Goal: Task Accomplishment & Management: Complete application form

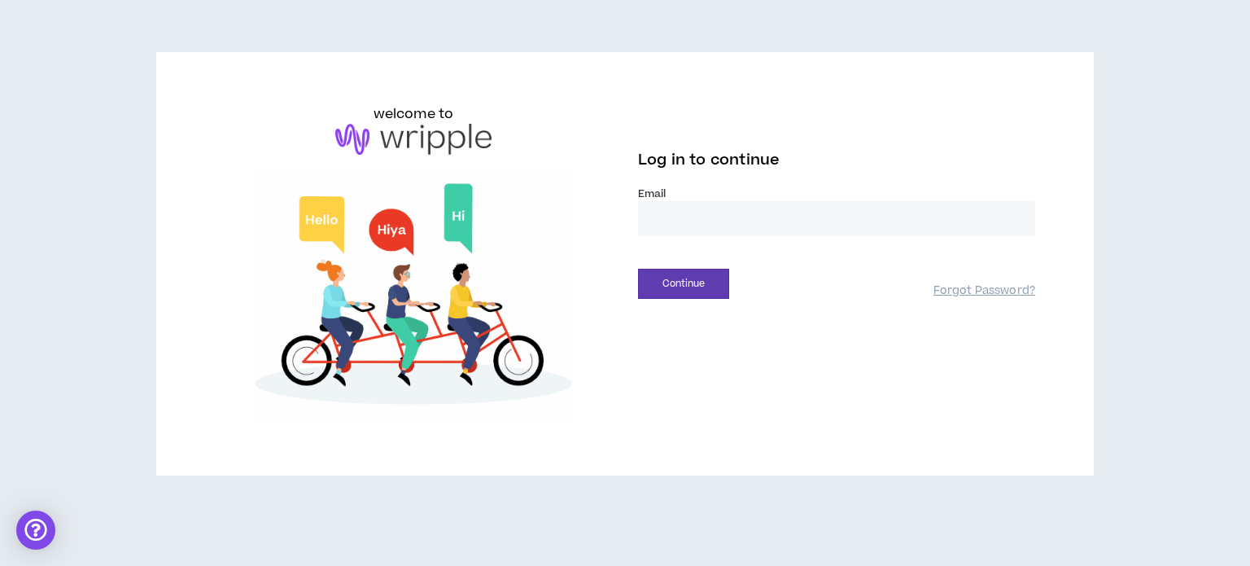
drag, startPoint x: 702, startPoint y: 225, endPoint x: 726, endPoint y: 235, distance: 26.6
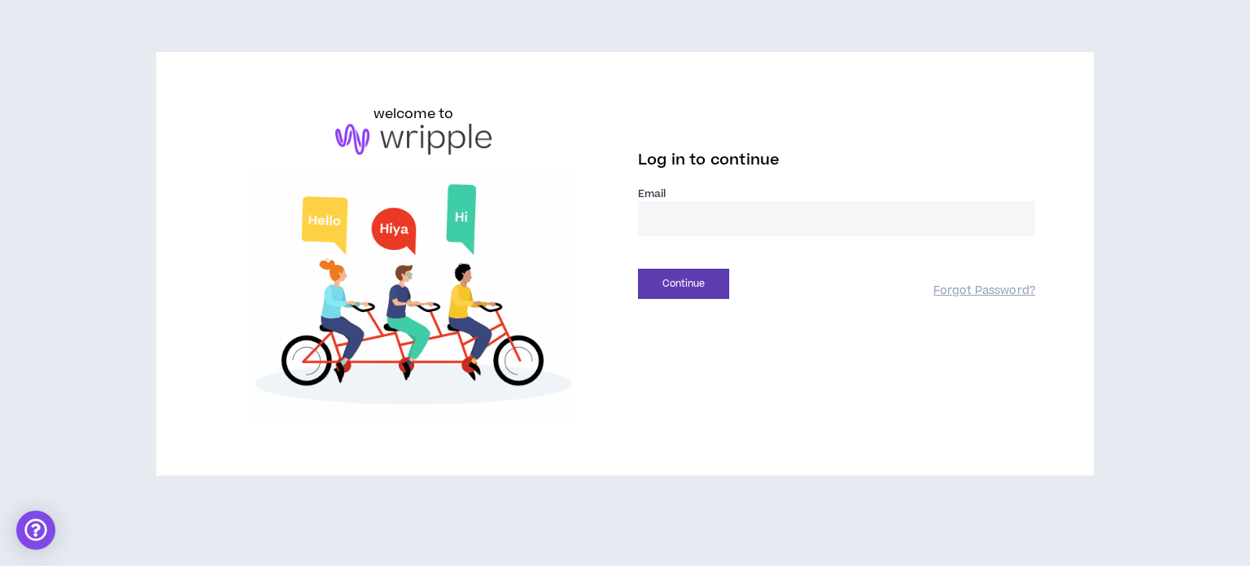
click at [702, 225] on input "email" at bounding box center [836, 218] width 397 height 35
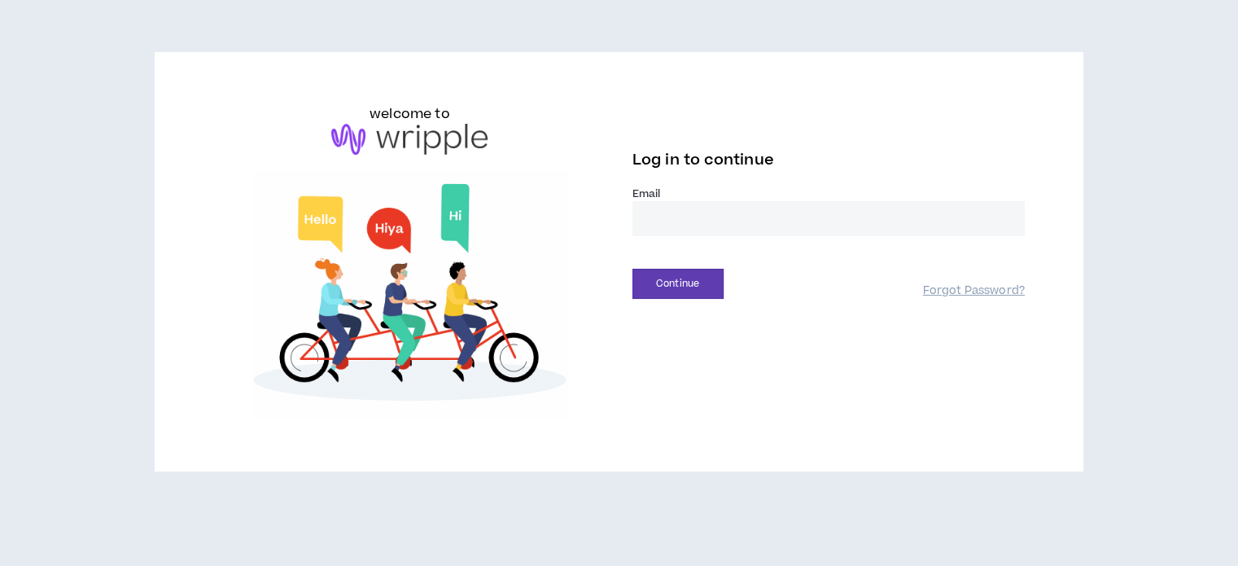
type input "**********"
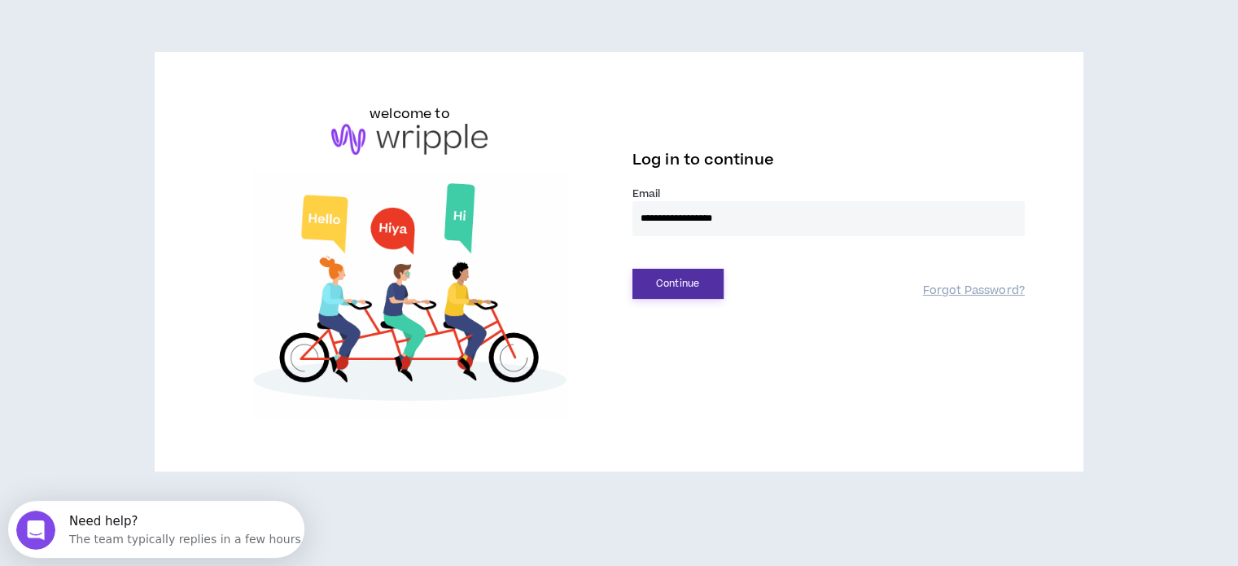
click at [689, 282] on button "Continue" at bounding box center [677, 284] width 91 height 30
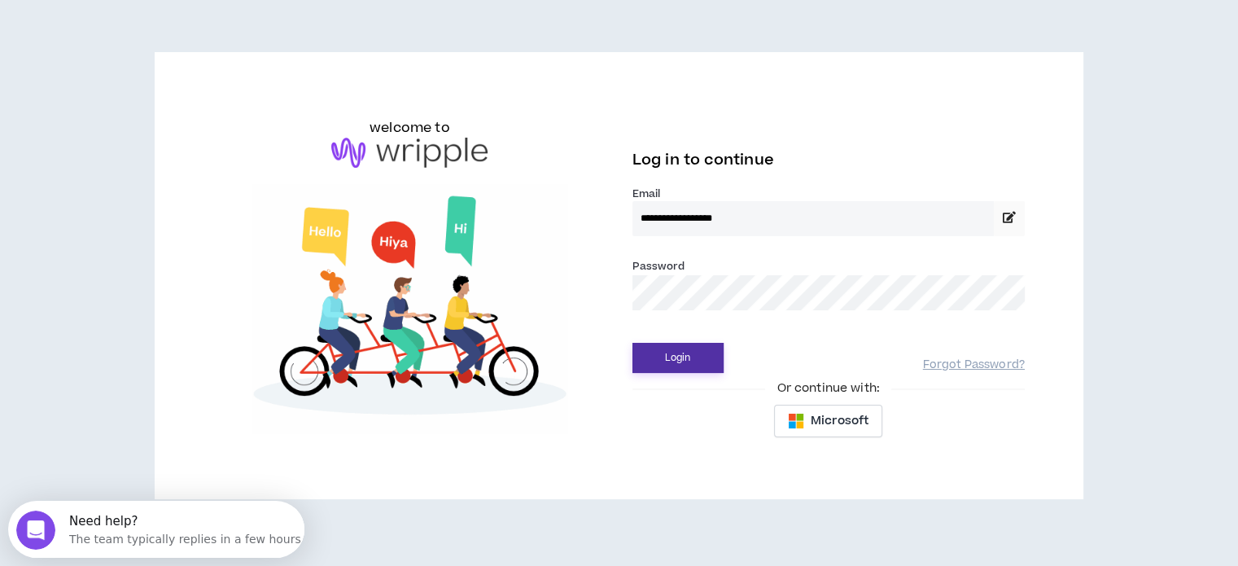
click at [686, 364] on button "Login" at bounding box center [677, 358] width 91 height 30
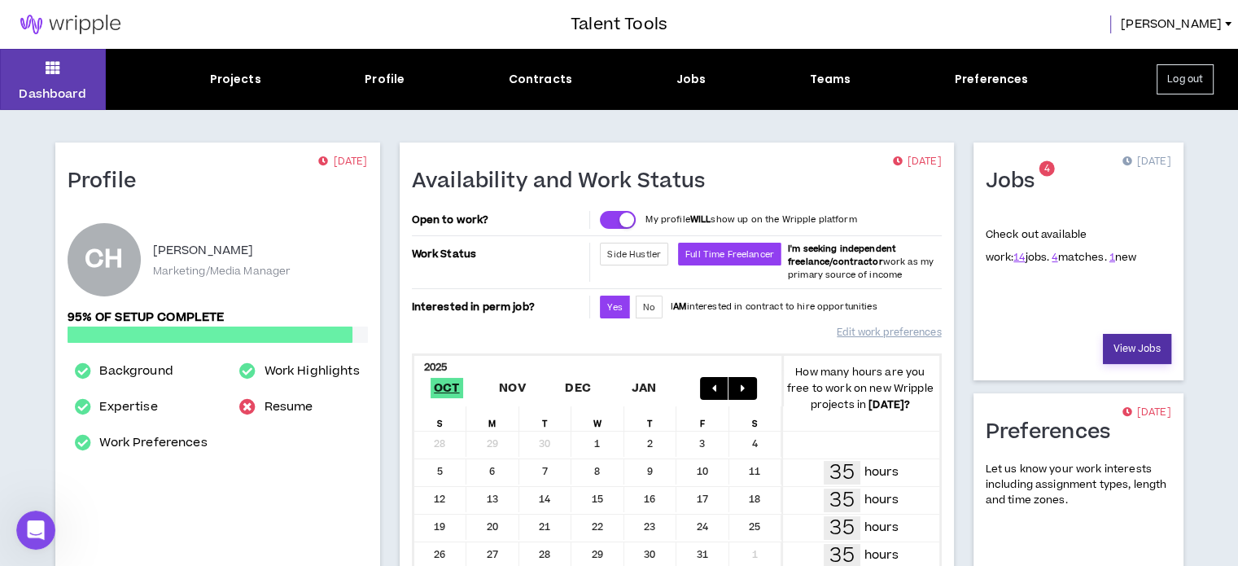
click at [1146, 348] on link "View Jobs" at bounding box center [1137, 349] width 68 height 30
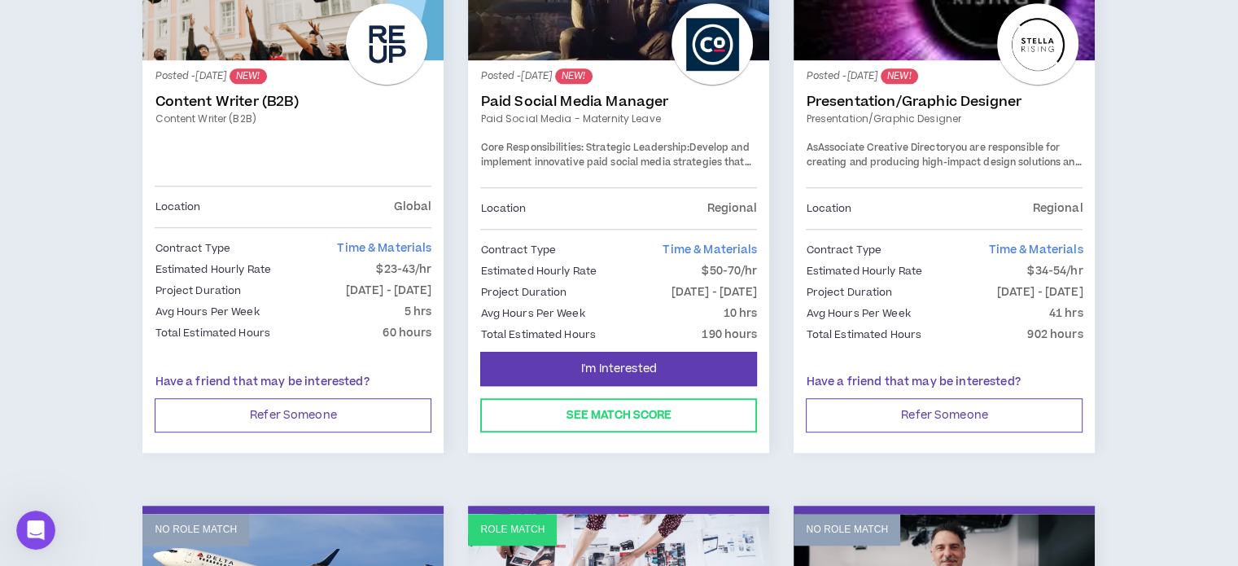
scroll to position [814, 0]
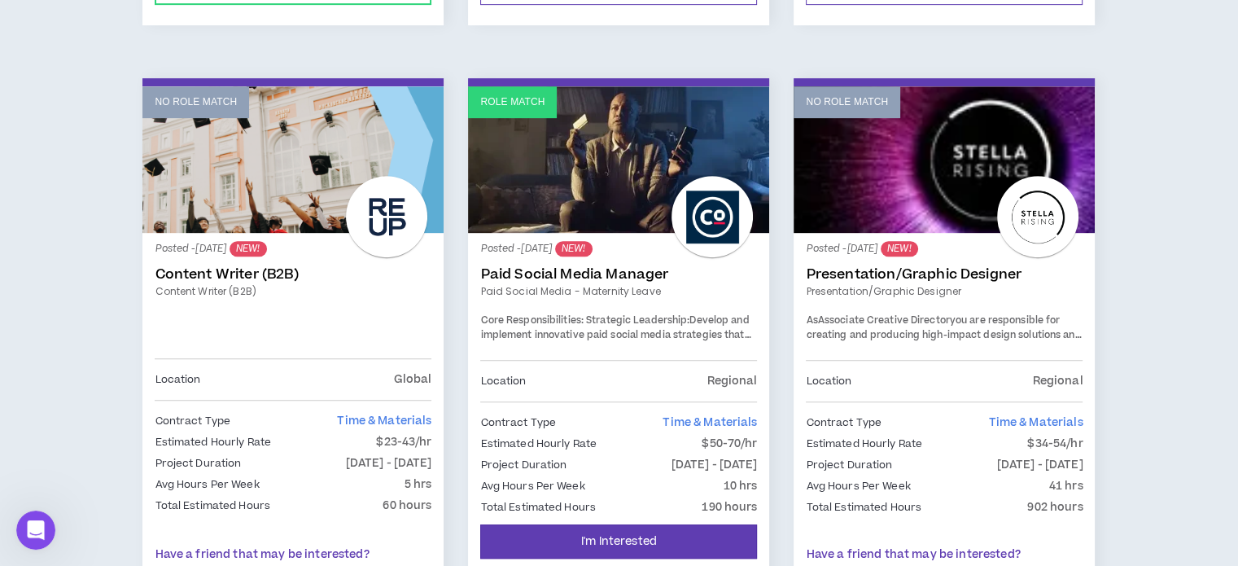
click at [522, 105] on p "Role Match" at bounding box center [512, 101] width 64 height 15
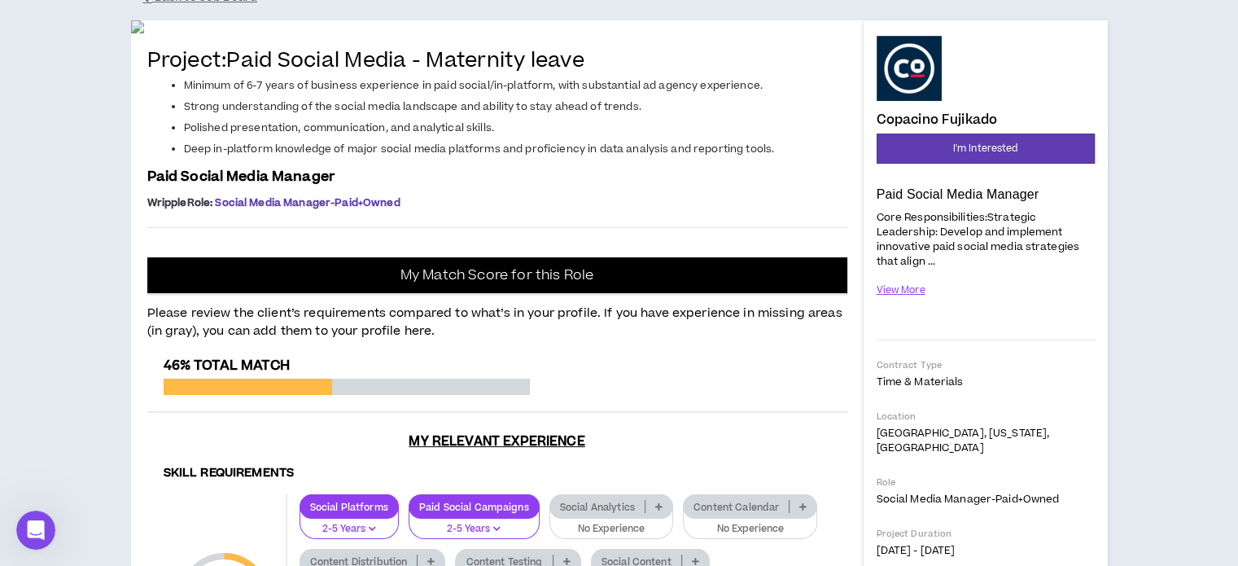
scroll to position [163, 0]
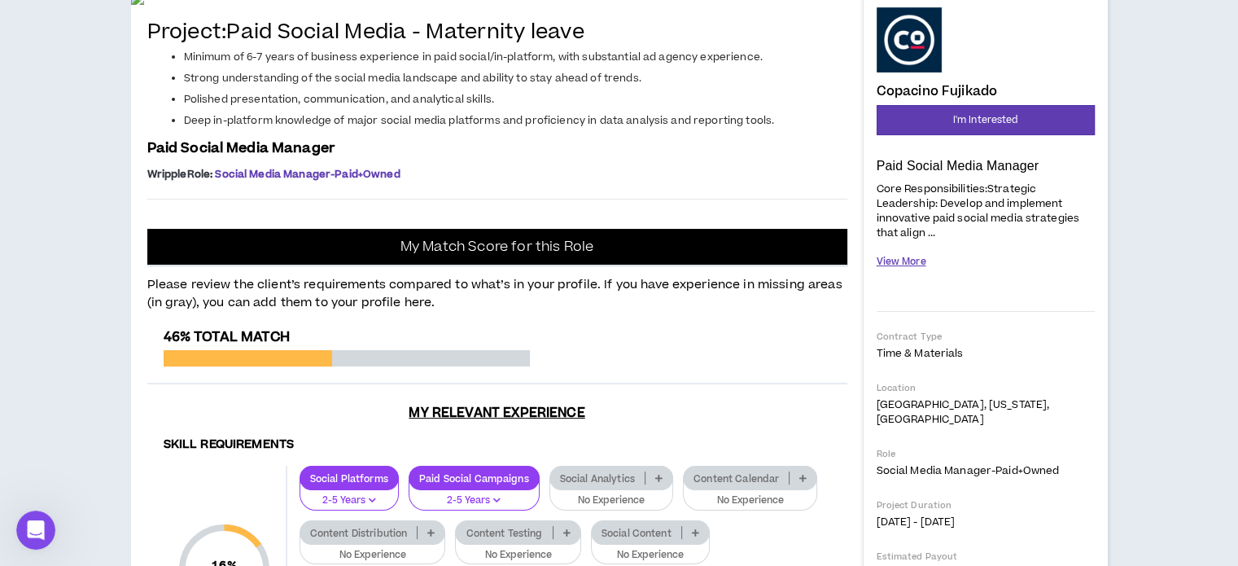
click at [907, 265] on button "View More" at bounding box center [902, 261] width 50 height 28
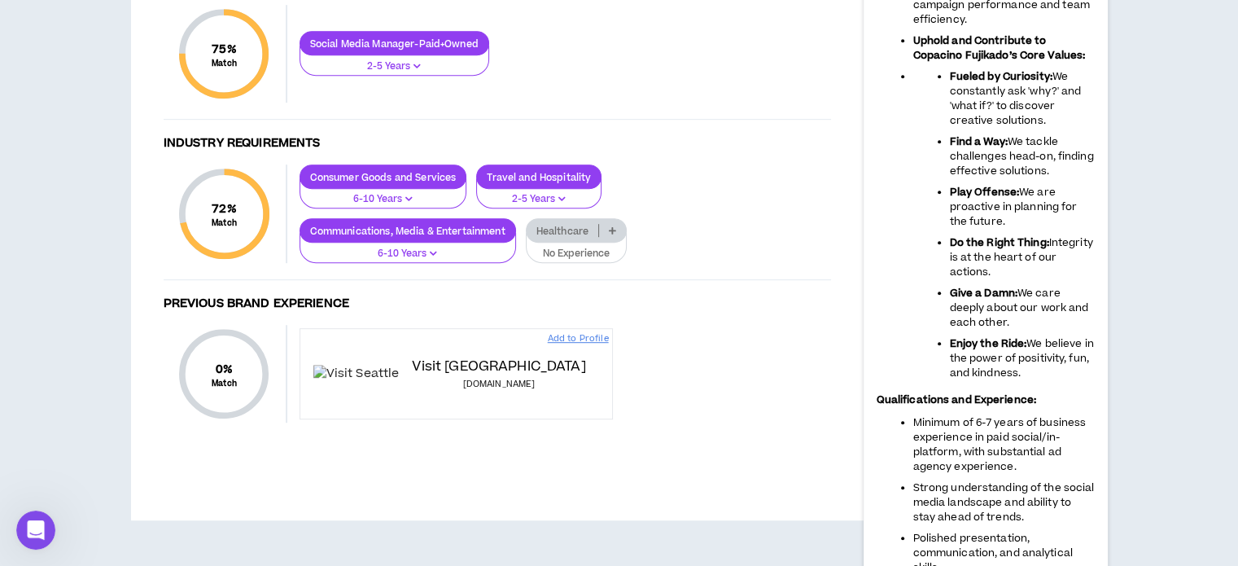
scroll to position [895, 0]
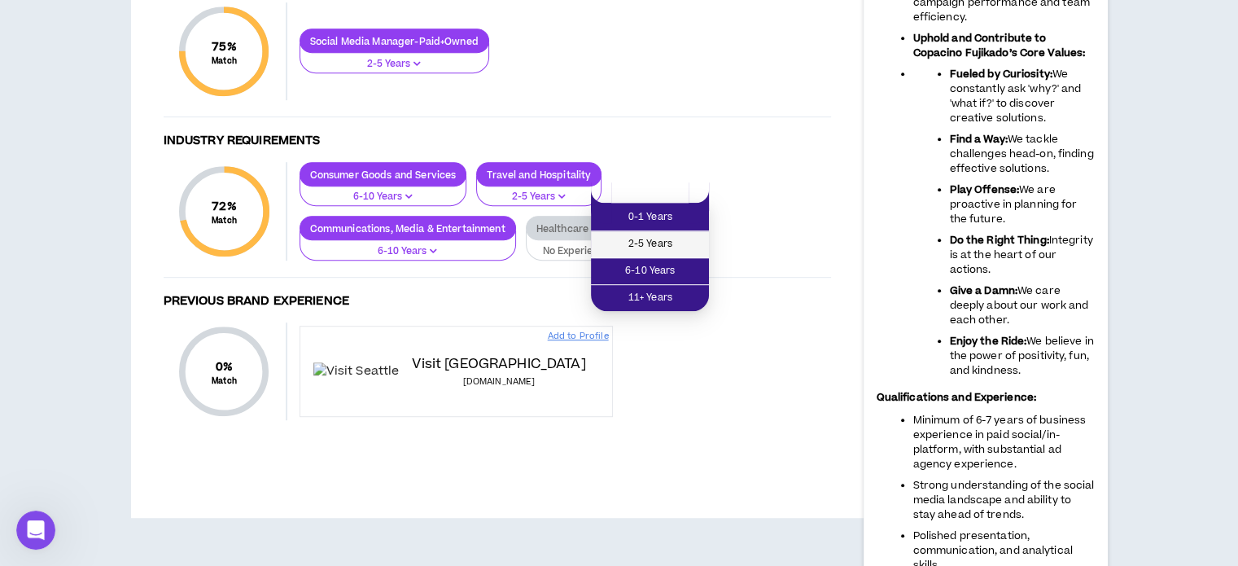
click at [659, 242] on span "2-5 Years" at bounding box center [650, 244] width 98 height 18
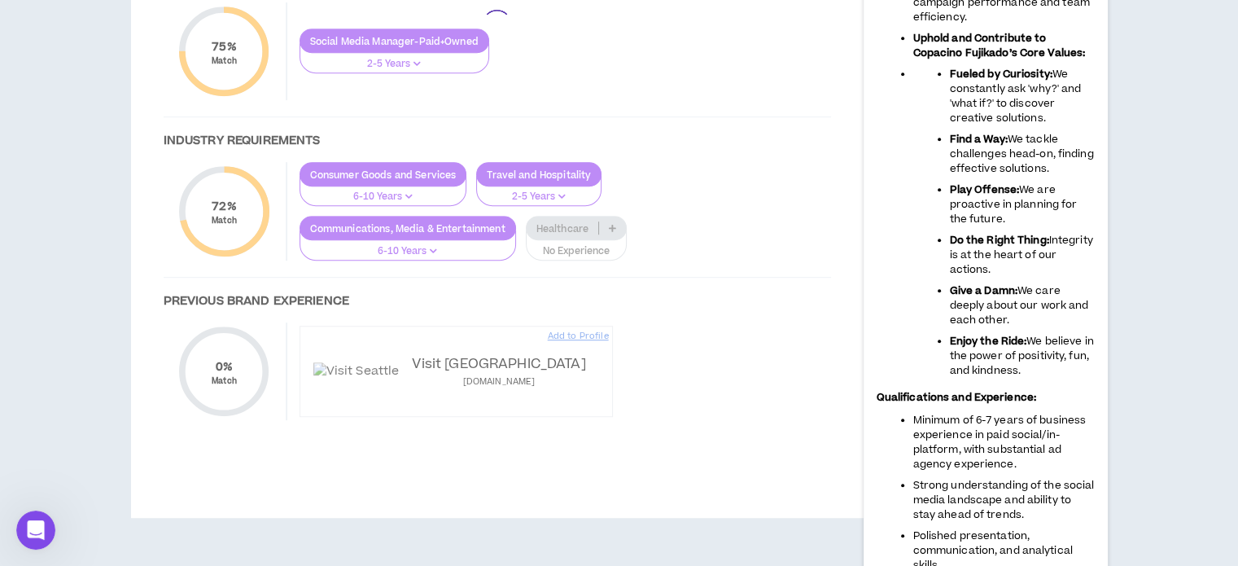
click at [706, 160] on div at bounding box center [497, 24] width 700 height 856
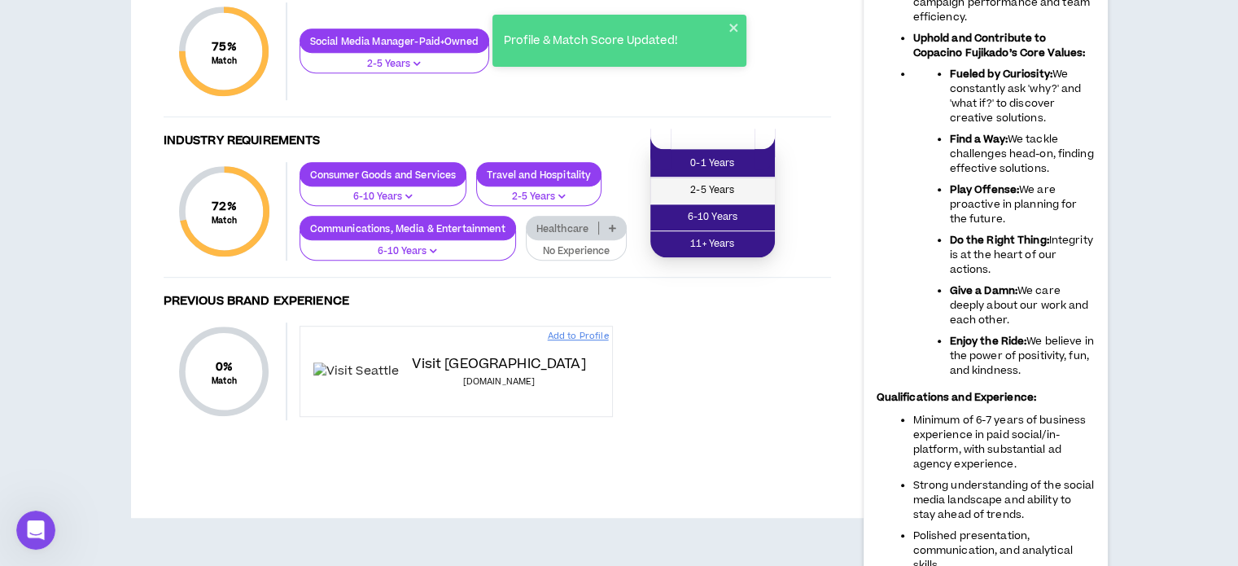
click at [718, 188] on span "2-5 Years" at bounding box center [712, 190] width 105 height 18
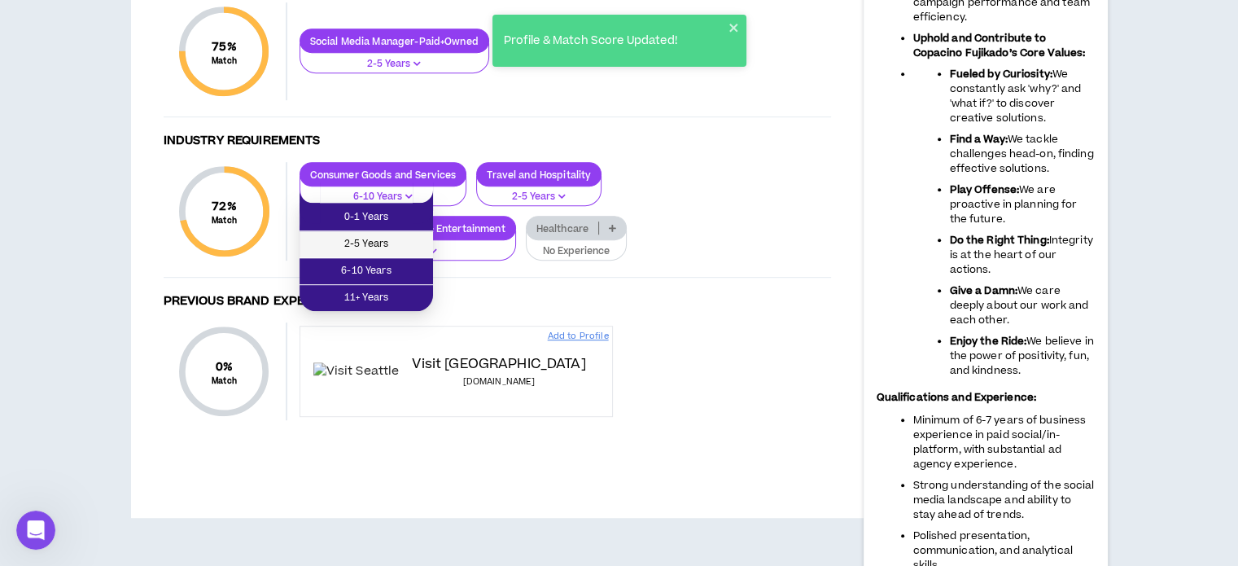
click at [381, 243] on span "2-5 Years" at bounding box center [366, 244] width 114 height 18
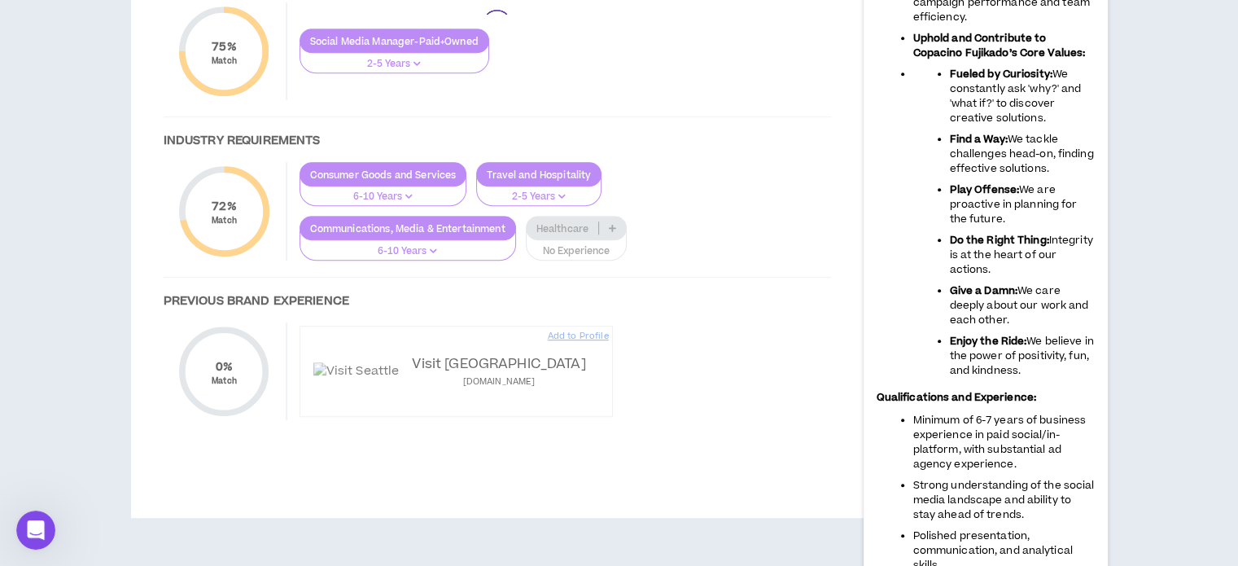
click at [373, 266] on div at bounding box center [497, 24] width 700 height 856
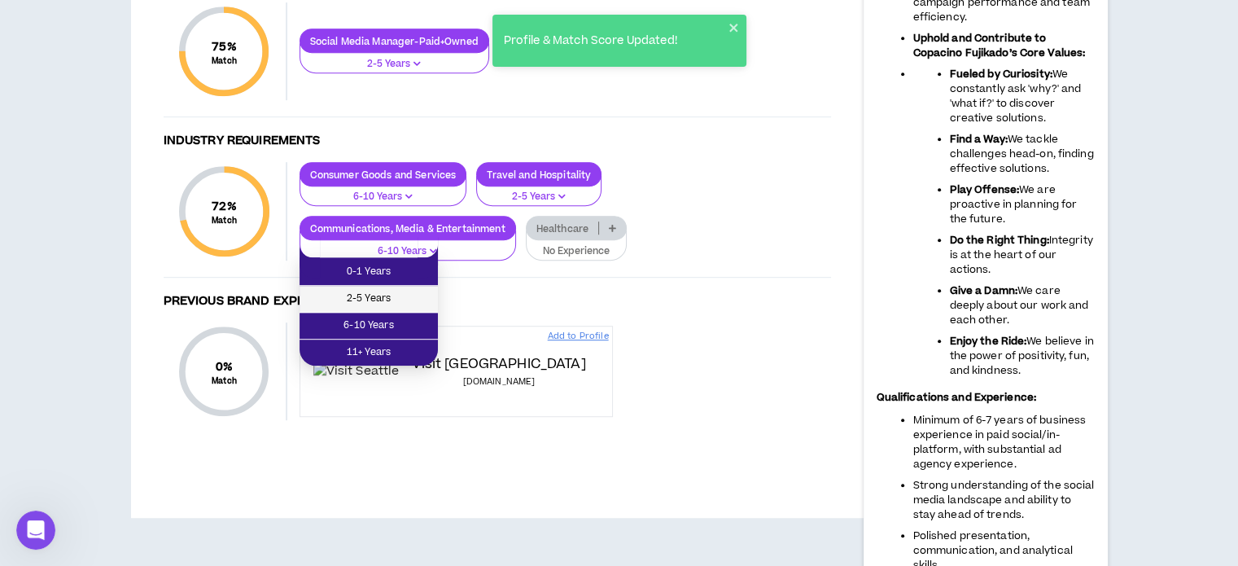
click at [389, 300] on span "2-5 Years" at bounding box center [368, 299] width 119 height 18
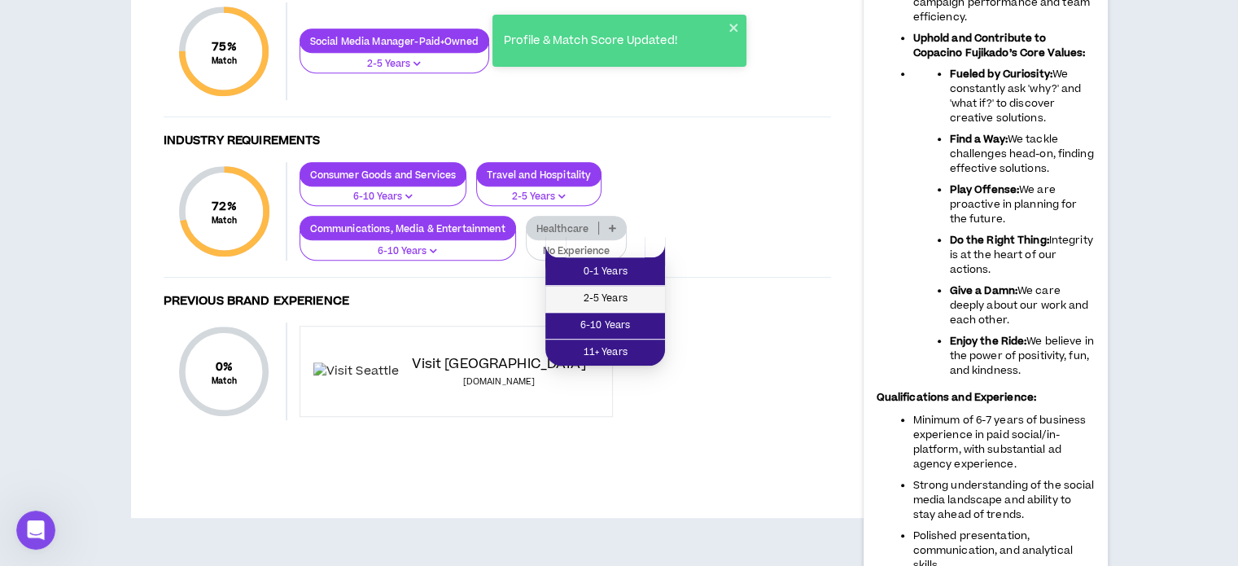
click at [597, 293] on span "2-5 Years" at bounding box center [605, 299] width 100 height 18
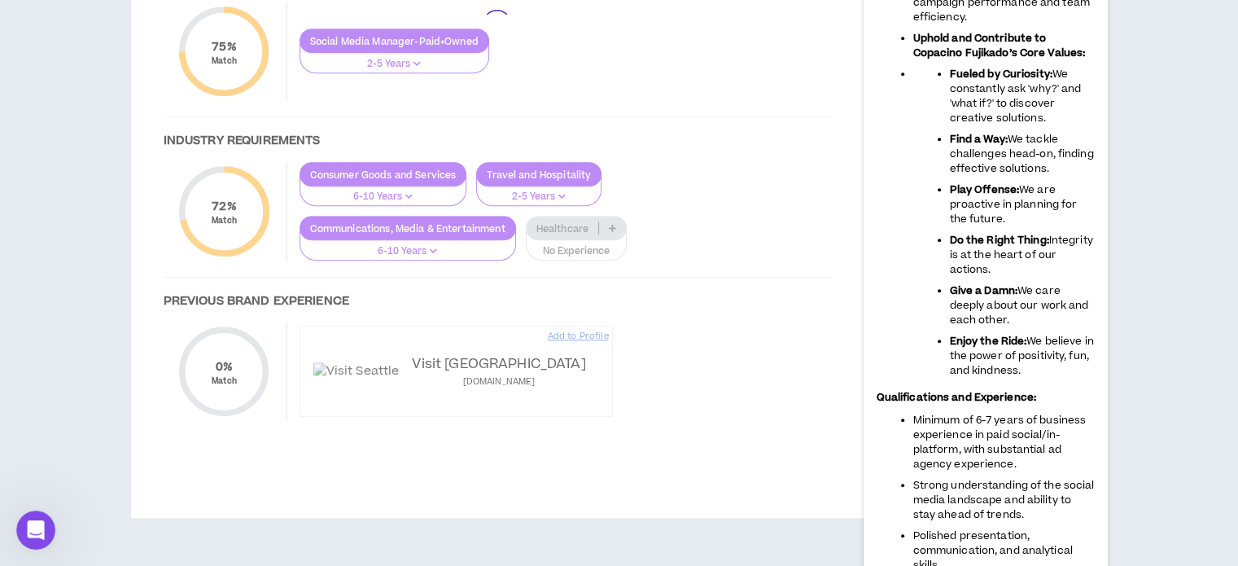
click at [462, 315] on div at bounding box center [497, 24] width 700 height 856
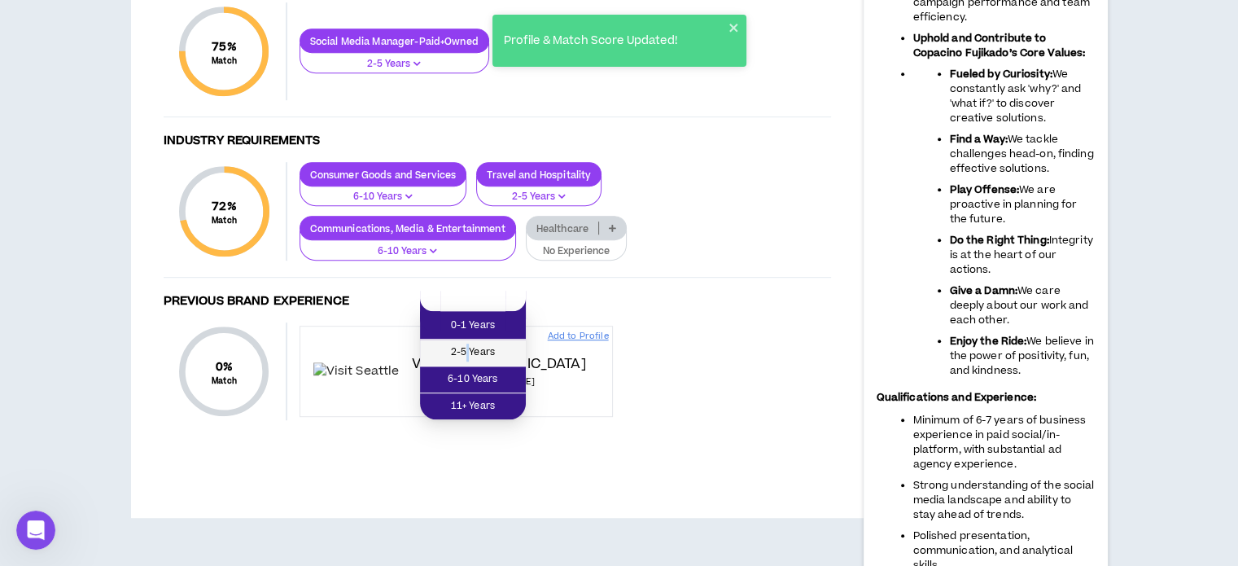
click at [467, 346] on span "2-5 Years" at bounding box center [473, 352] width 86 height 18
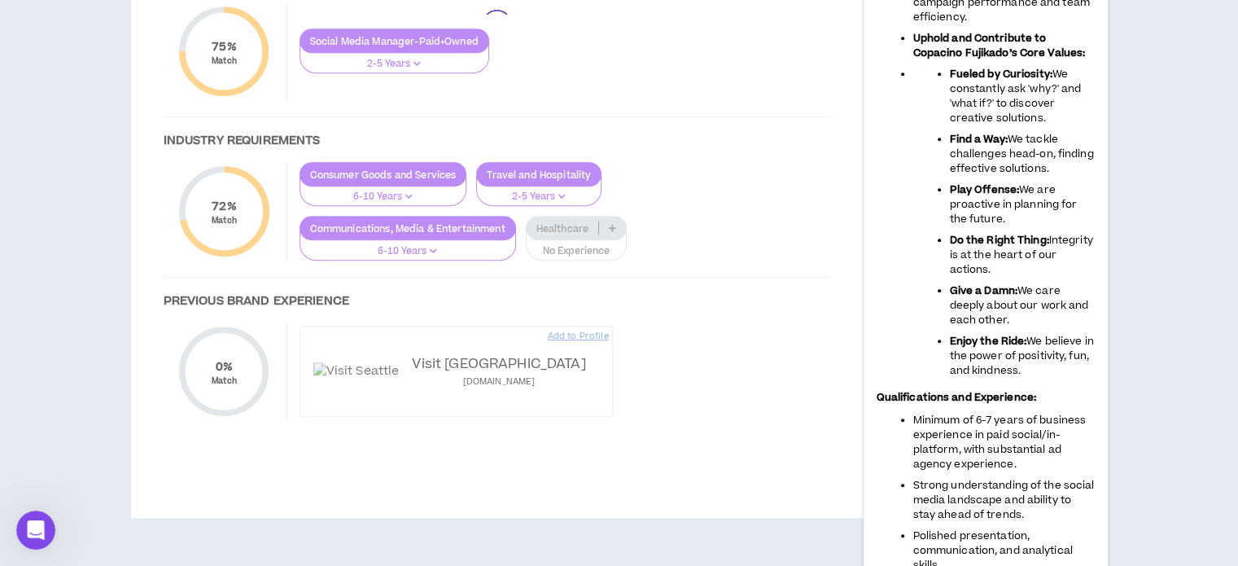
click at [621, 316] on div at bounding box center [497, 24] width 700 height 856
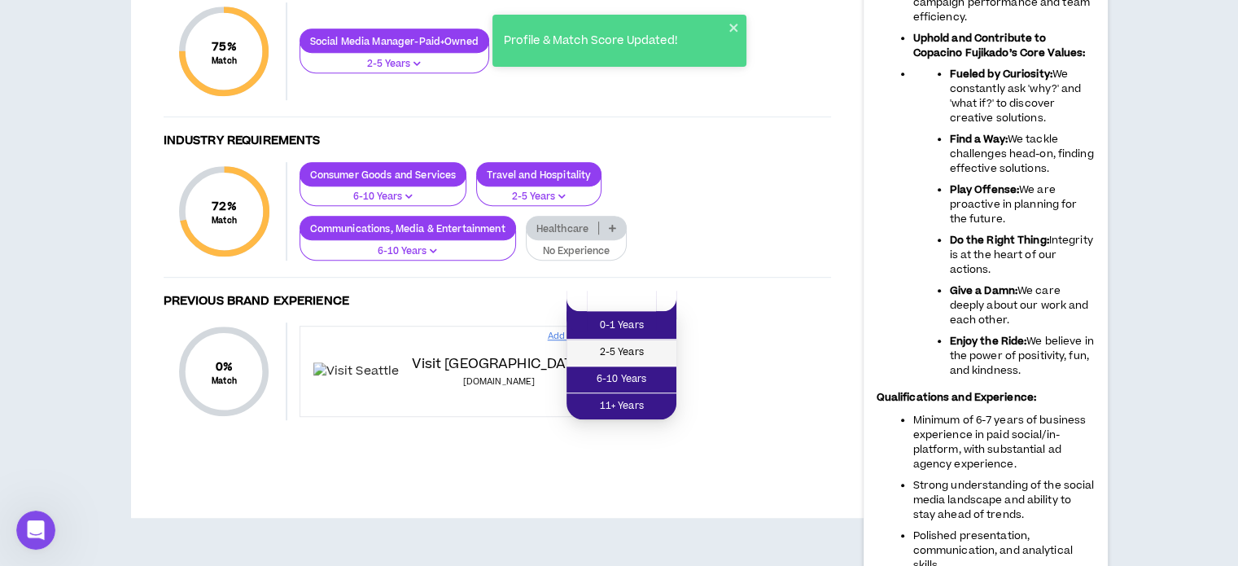
click at [614, 354] on span "2-5 Years" at bounding box center [621, 352] width 90 height 18
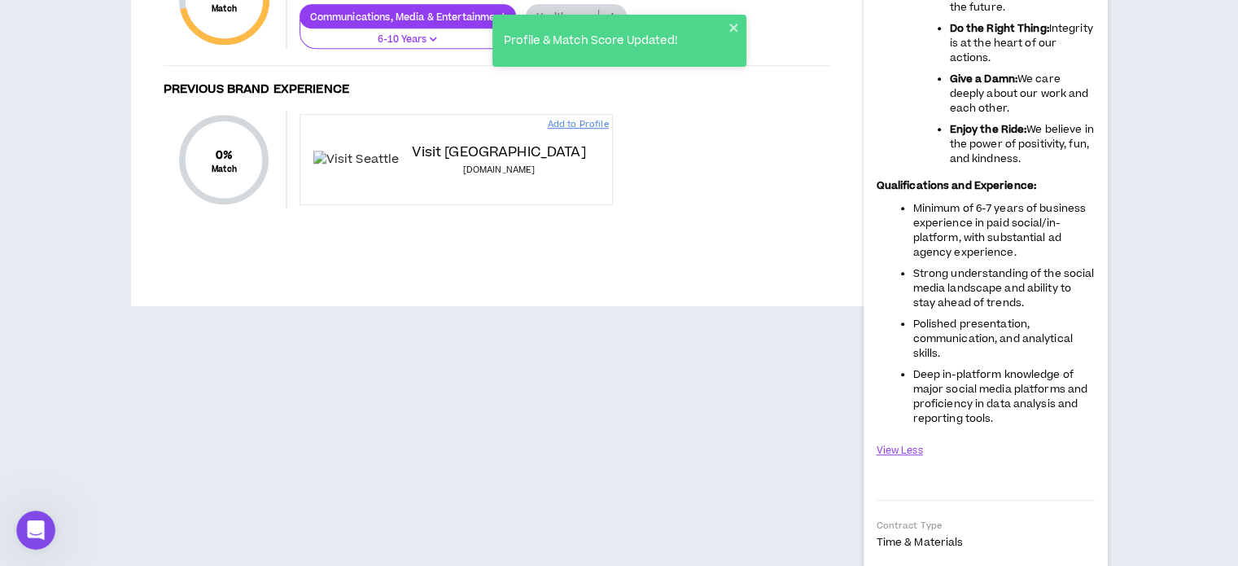
scroll to position [1139, 0]
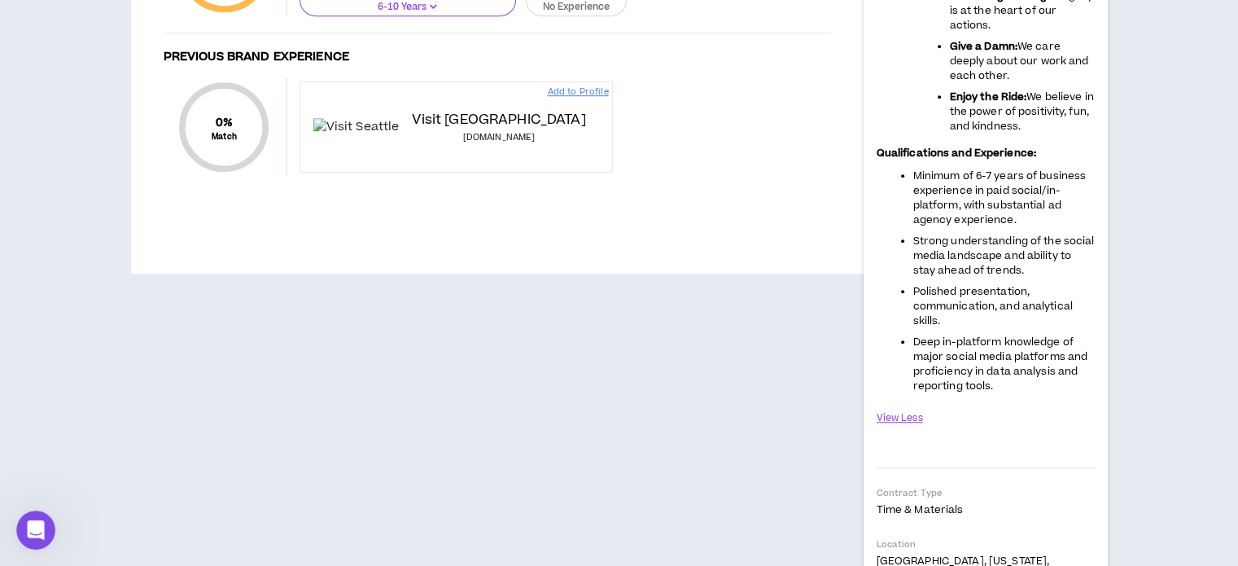
click at [589, 15] on p "No Experience" at bounding box center [576, 7] width 81 height 15
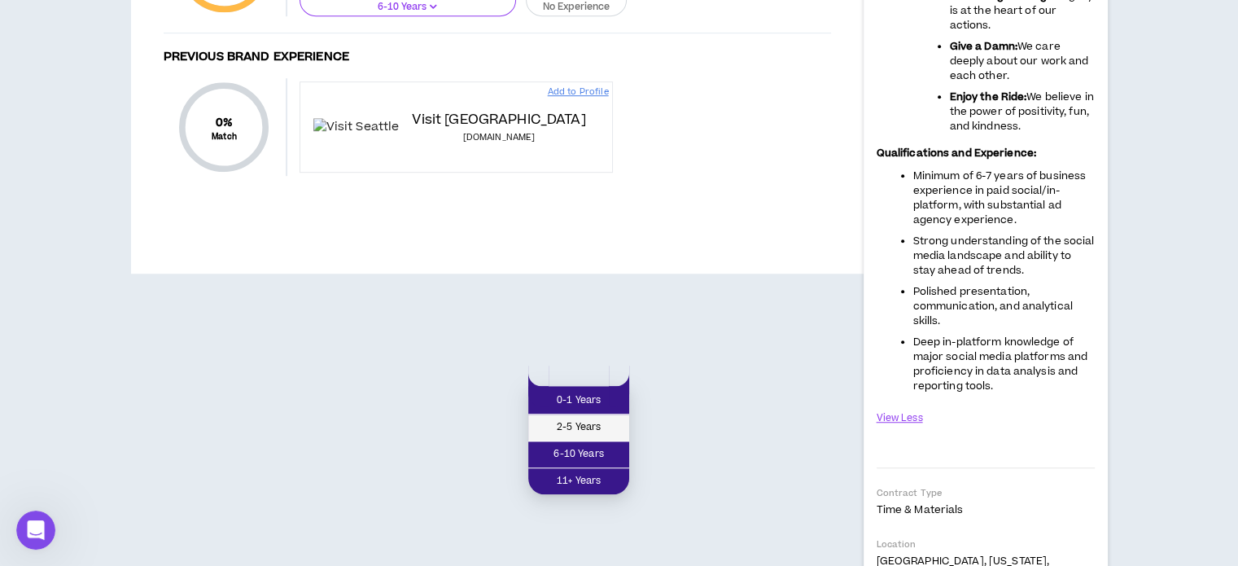
click at [588, 426] on span "2-5 Years" at bounding box center [578, 427] width 81 height 18
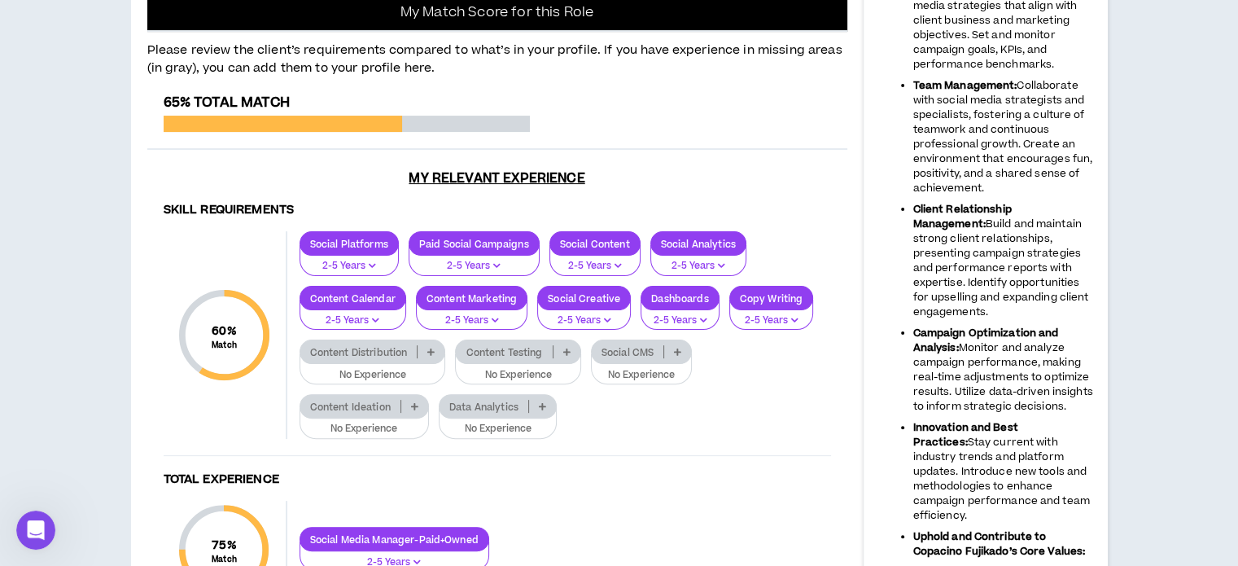
scroll to position [400, 0]
